Goal: Information Seeking & Learning: Learn about a topic

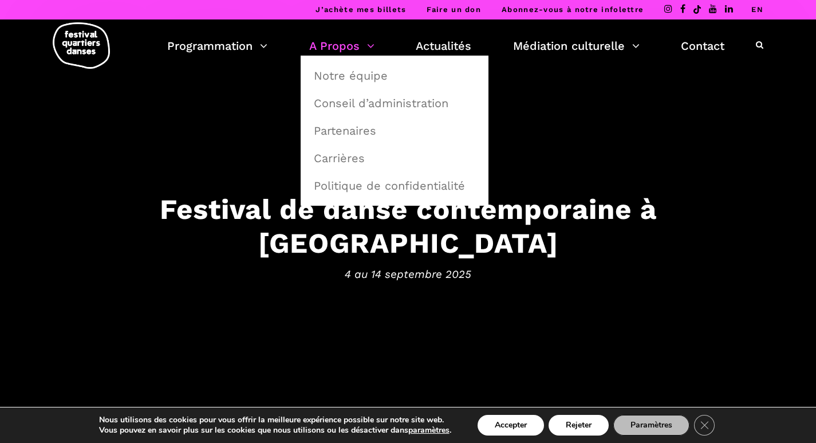
click at [326, 53] on link "A Propos" at bounding box center [341, 45] width 65 height 19
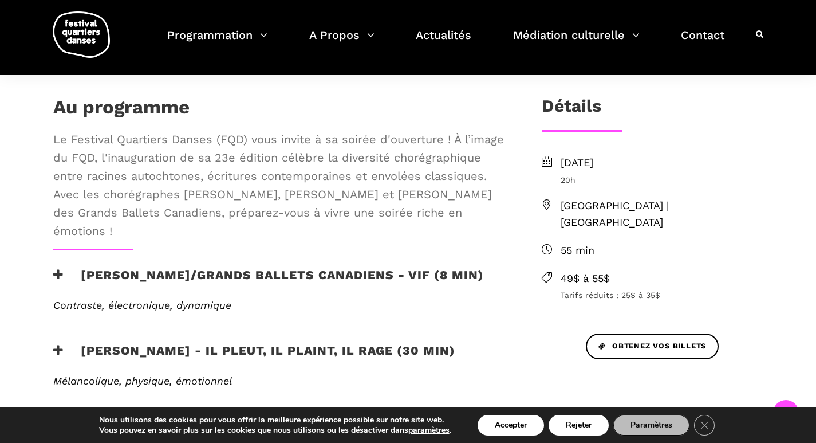
scroll to position [317, 0]
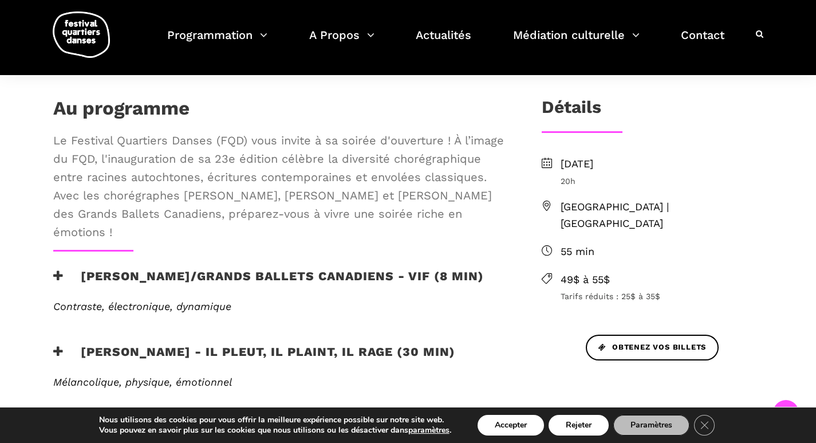
click at [258, 249] on div "Au programme Le Festival Quartiers Danses (FQD) vous invite à sa soirée d'ouver…" at bounding box center [279, 173] width 474 height 153
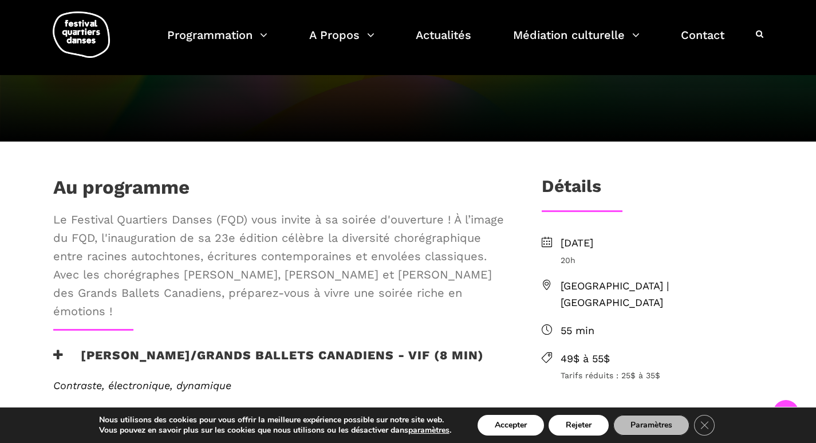
scroll to position [238, 0]
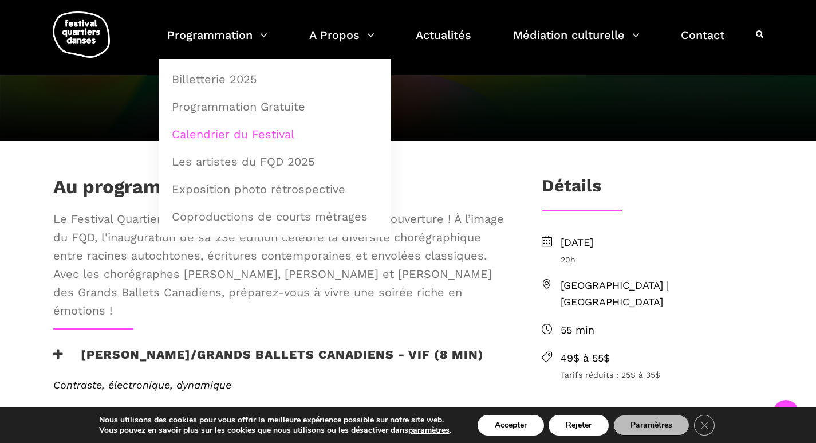
click at [261, 128] on link "Calendrier du Festival" at bounding box center [275, 134] width 220 height 26
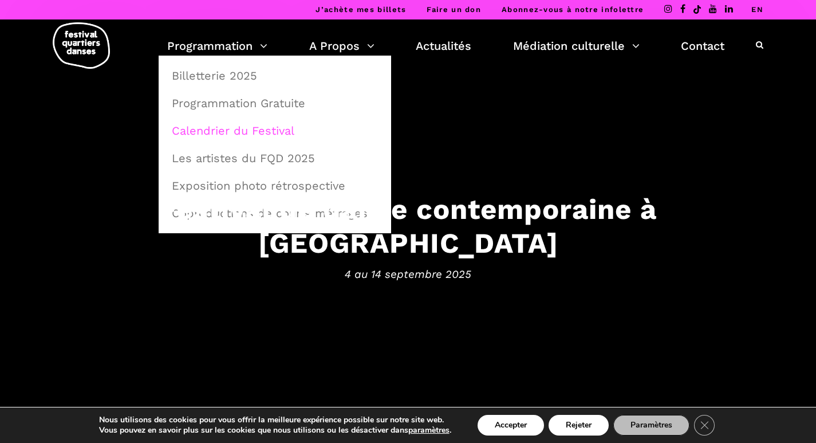
click at [237, 129] on link "Calendrier du Festival" at bounding box center [275, 130] width 220 height 26
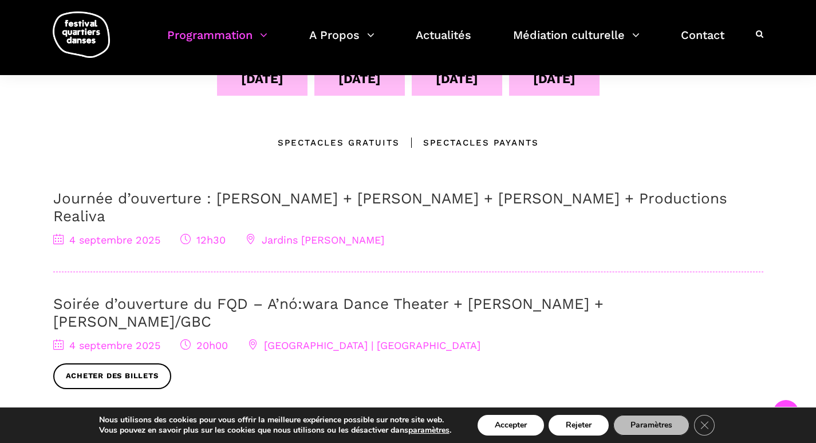
scroll to position [303, 0]
click at [119, 207] on h3 "Journée d’ouverture : [PERSON_NAME] + [PERSON_NAME] + [PERSON_NAME] + Productio…" at bounding box center [408, 208] width 710 height 36
click at [113, 205] on link "Journée d’ouverture : [PERSON_NAME] + [PERSON_NAME] + [PERSON_NAME] + Productio…" at bounding box center [390, 207] width 674 height 35
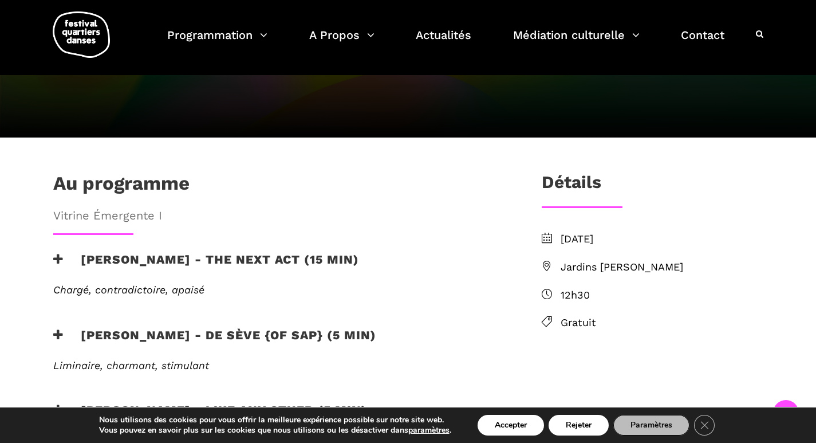
scroll to position [244, 0]
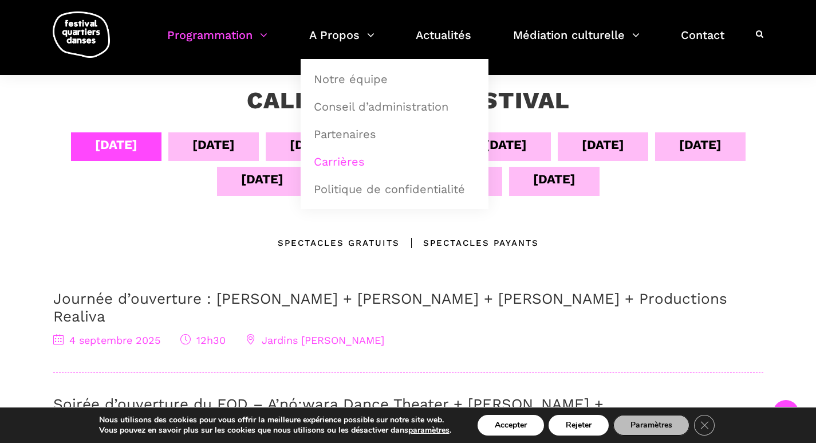
scroll to position [200, 0]
